Goal: Find specific page/section: Find specific page/section

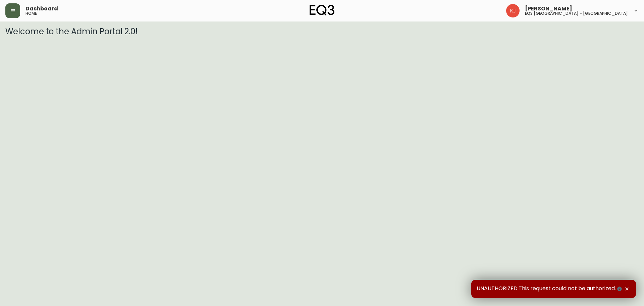
click at [15, 11] on button "button" at bounding box center [12, 10] width 15 height 15
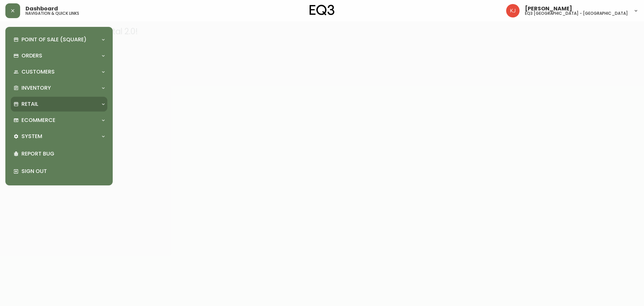
click at [93, 105] on div "Retail" at bounding box center [55, 103] width 85 height 7
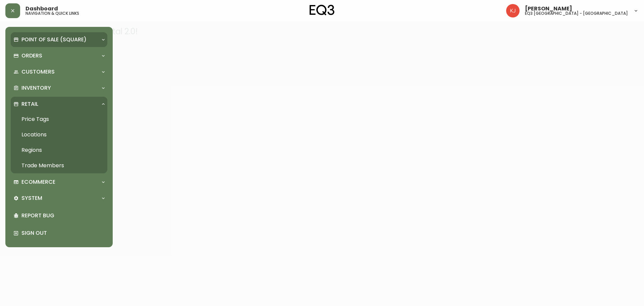
click at [85, 42] on p "Point of Sale (Square)" at bounding box center [53, 39] width 65 height 7
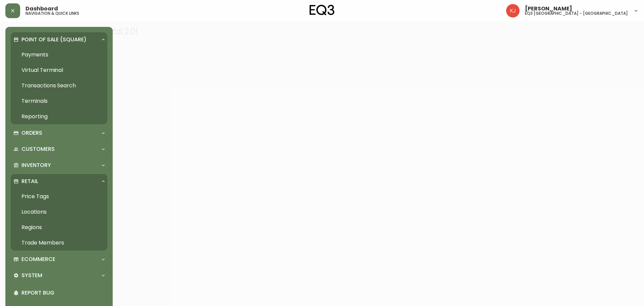
click at [47, 51] on link "Payments" at bounding box center [59, 54] width 97 height 15
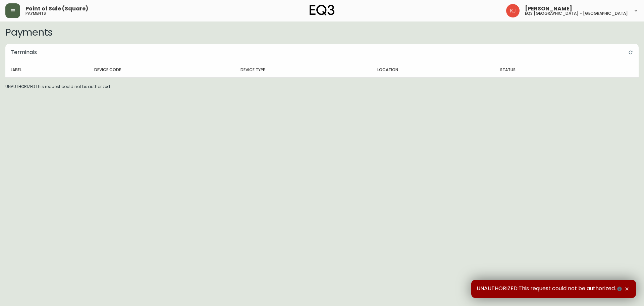
click at [6, 9] on button "button" at bounding box center [12, 10] width 15 height 15
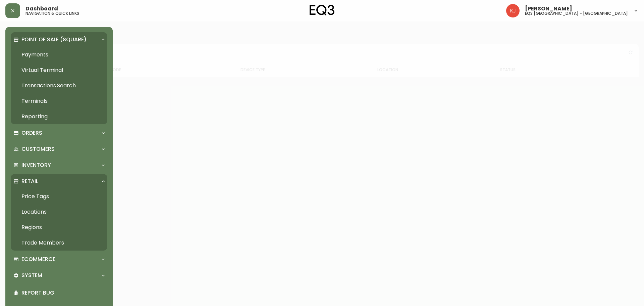
click at [41, 115] on link "Reporting" at bounding box center [59, 116] width 97 height 15
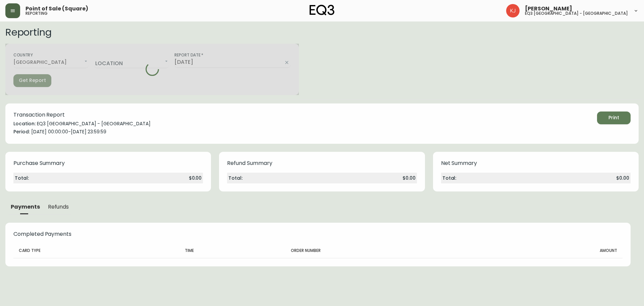
click at [17, 14] on button "button" at bounding box center [12, 10] width 15 height 15
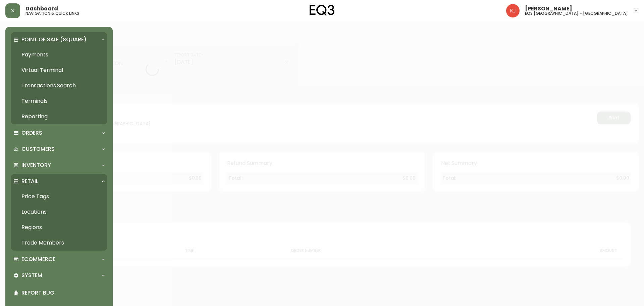
click at [41, 55] on link "Payments" at bounding box center [59, 54] width 97 height 15
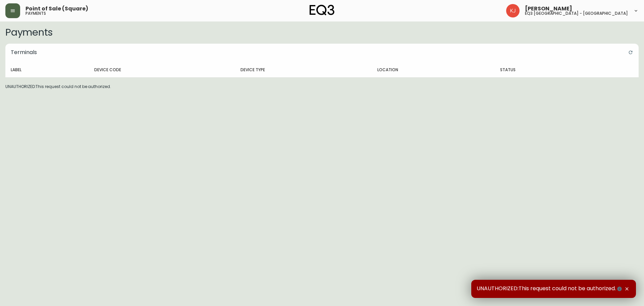
click at [14, 6] on button "button" at bounding box center [12, 10] width 15 height 15
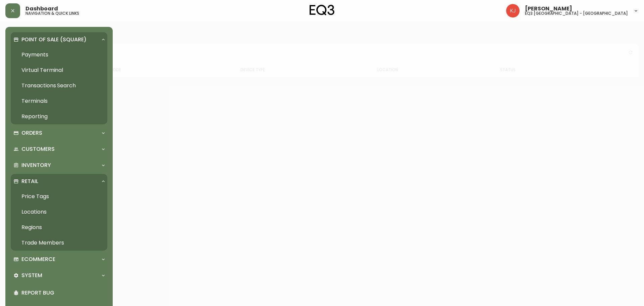
click at [46, 67] on link "Virtual Terminal" at bounding box center [59, 69] width 97 height 15
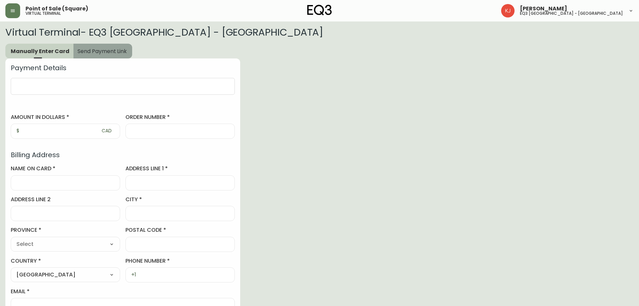
click at [100, 48] on span "Send Payment Link" at bounding box center [101, 51] width 49 height 7
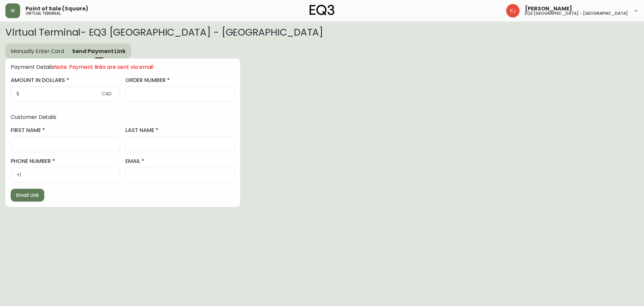
drag, startPoint x: 69, startPoint y: 271, endPoint x: 74, endPoint y: 269, distance: 4.7
click at [74, 207] on html "Point of Sale (Square) virtual terminal Kevin Jobin eq3 montréal - griffintown …" at bounding box center [322, 103] width 644 height 207
